Goal: Information Seeking & Learning: Learn about a topic

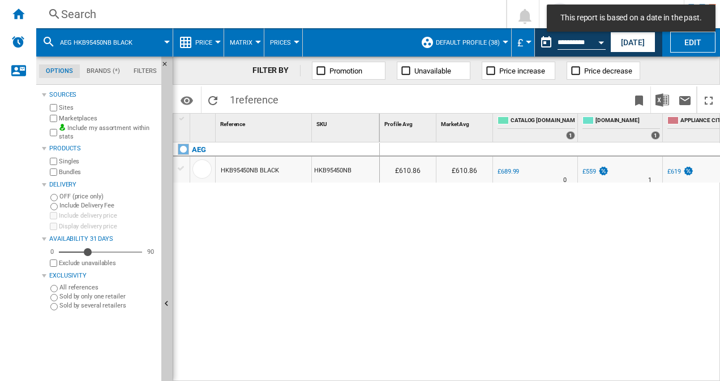
click at [636, 35] on md-toast "This report is based on a date in the past." at bounding box center [631, 18] width 178 height 36
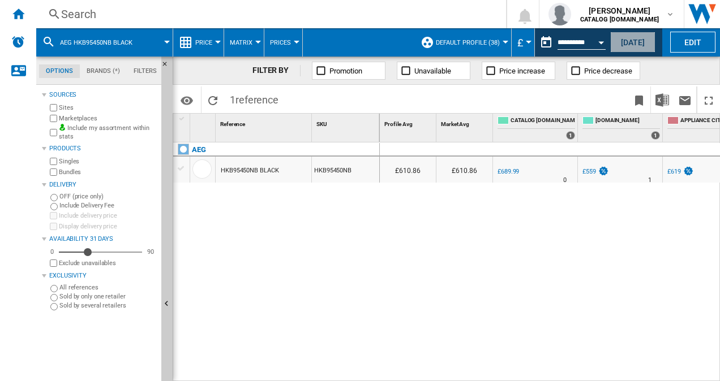
click at [618, 42] on button "[DATE]" at bounding box center [632, 42] width 45 height 21
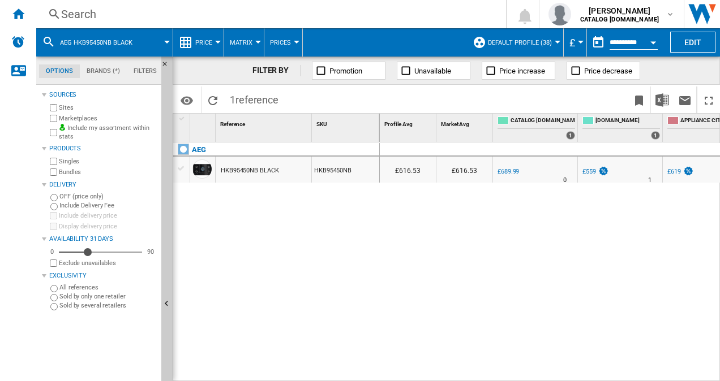
click at [98, 10] on div "Search" at bounding box center [268, 14] width 415 height 16
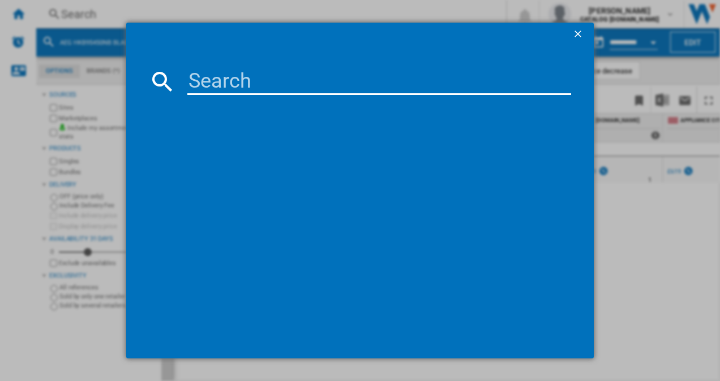
click at [199, 84] on input at bounding box center [379, 81] width 384 height 27
paste input "TO84IB00FB"
type input "TO84IB00FB"
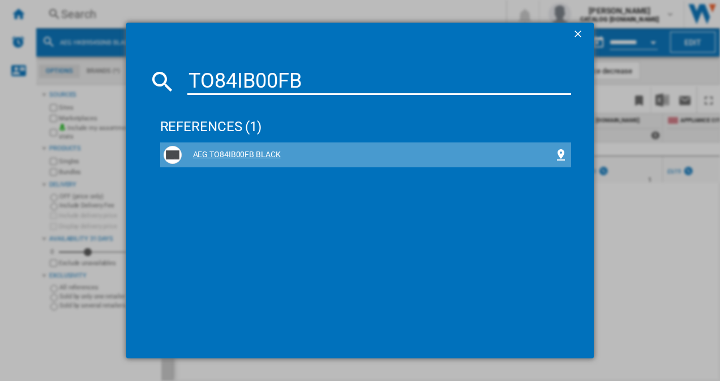
click at [207, 162] on div "AEG TO84IB00FB BLACK" at bounding box center [366, 155] width 405 height 18
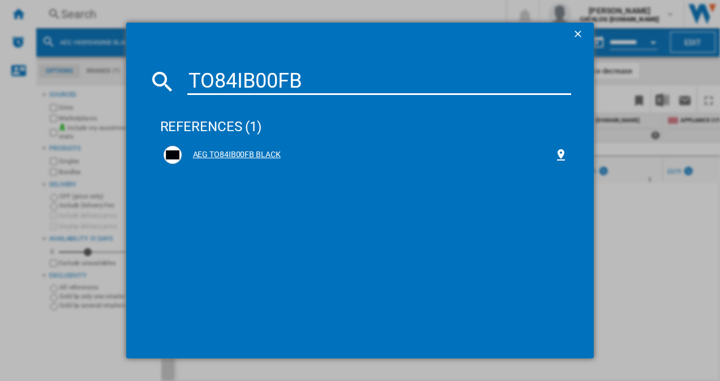
click at [249, 156] on div "AEG TO84IB00FB BLACK" at bounding box center [368, 154] width 373 height 11
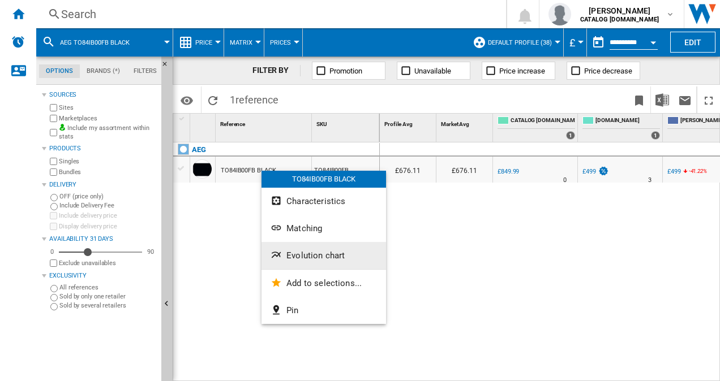
click at [304, 250] on button "Evolution chart" at bounding box center [323, 255] width 124 height 27
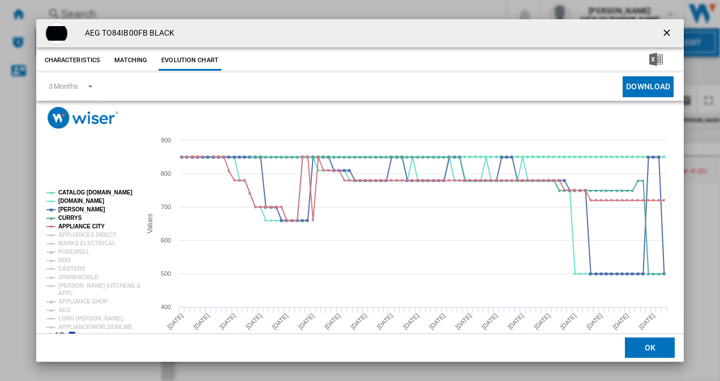
click at [70, 332] on rect "Product popup" at bounding box center [89, 265] width 94 height 158
click at [70, 333] on icon "Product popup" at bounding box center [71, 335] width 7 height 7
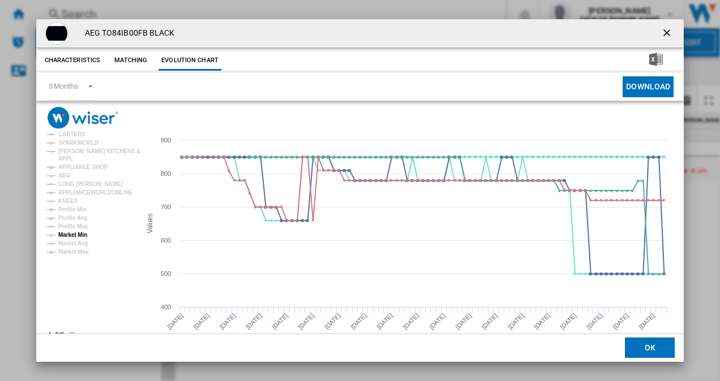
click at [72, 234] on tspan "Market Min" at bounding box center [72, 235] width 29 height 6
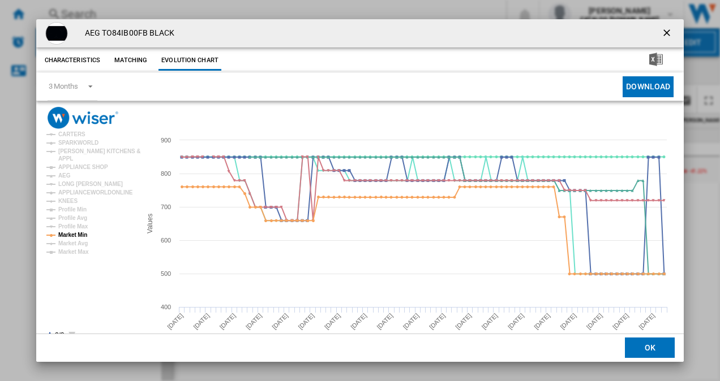
click at [663, 29] on ng-md-icon "getI18NText('BUTTONS.CLOSE_DIALOG')" at bounding box center [668, 34] width 14 height 14
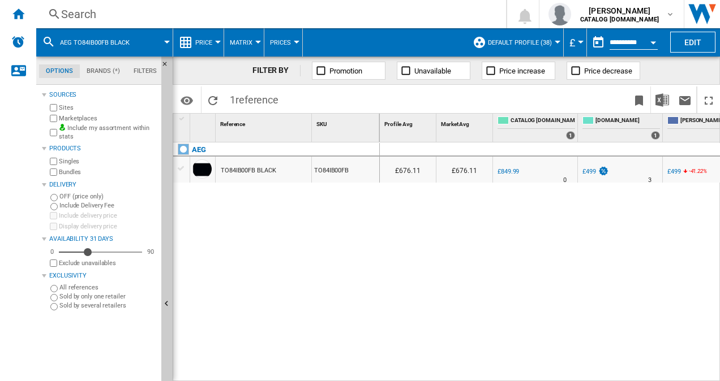
click at [97, 18] on div "Search" at bounding box center [268, 14] width 415 height 16
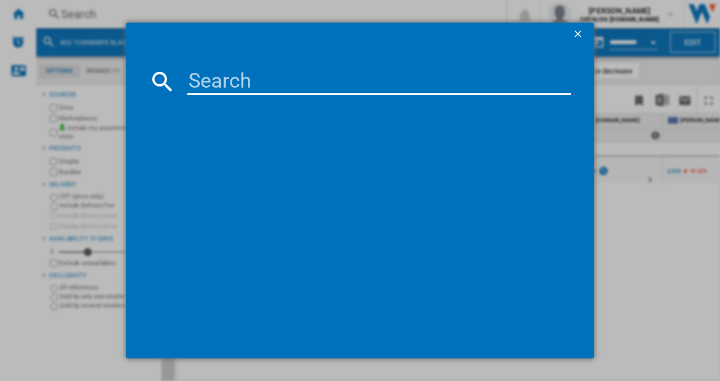
type input "HDB95623NB"
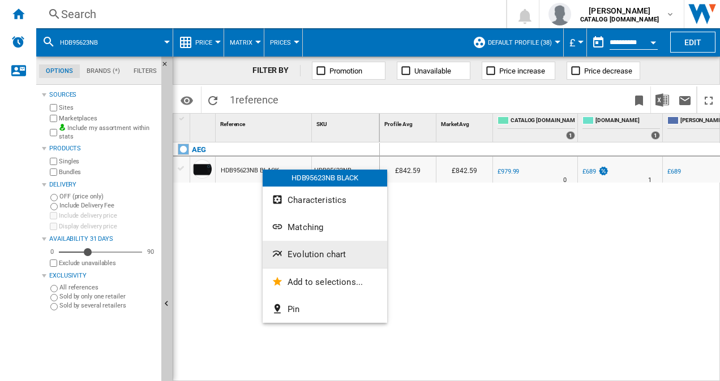
click at [297, 255] on span "Evolution chart" at bounding box center [316, 255] width 58 height 10
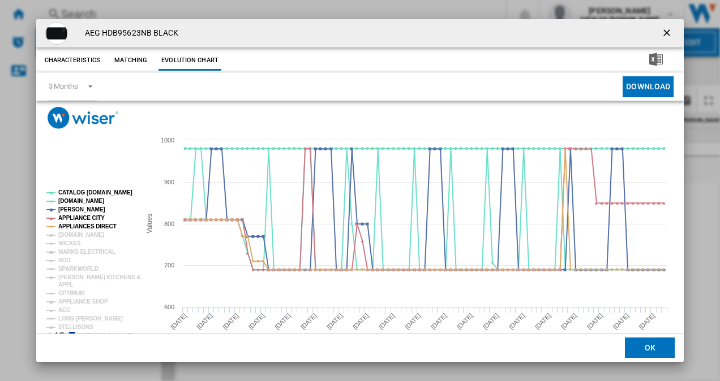
click at [70, 333] on icon "Product popup" at bounding box center [71, 335] width 7 height 7
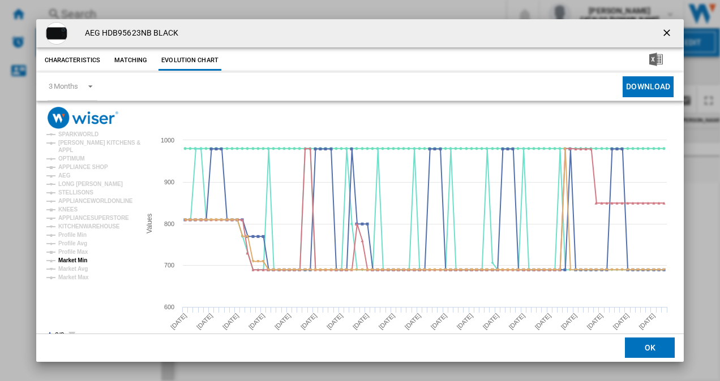
click at [71, 262] on tspan "Market Min" at bounding box center [72, 260] width 29 height 6
